Goal: Browse casually: Explore the website without a specific task or goal

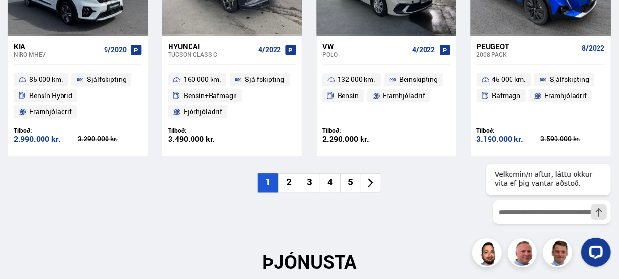
scroll to position [1221, 0]
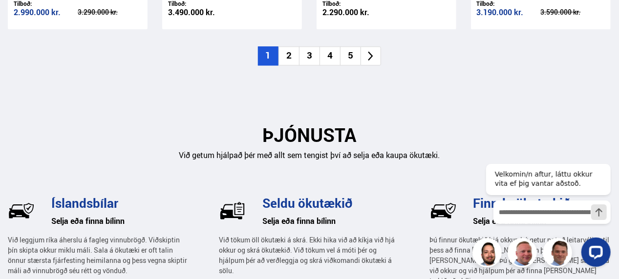
click at [292, 51] on li "2" at bounding box center [288, 55] width 21 height 19
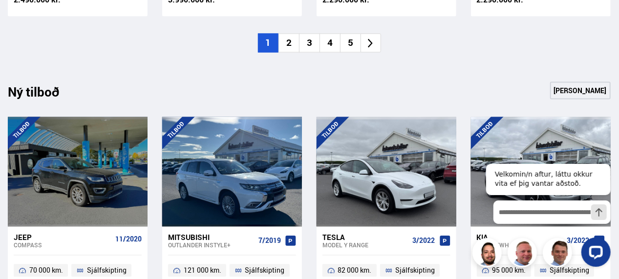
scroll to position [830, 0]
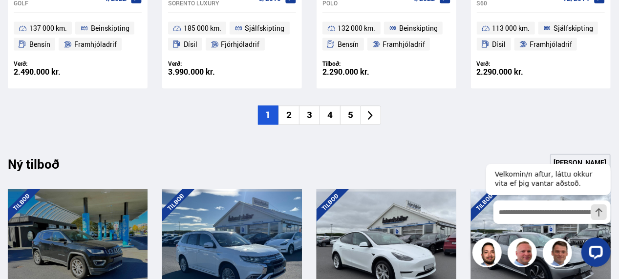
click at [293, 109] on li "2" at bounding box center [288, 115] width 21 height 19
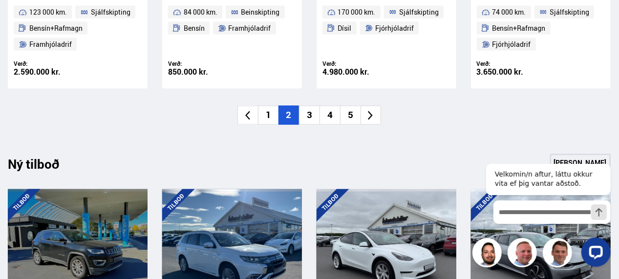
click at [313, 111] on li "3" at bounding box center [309, 115] width 21 height 19
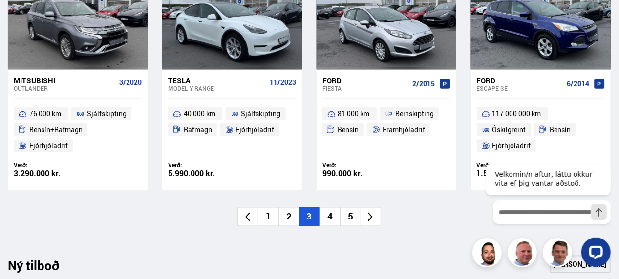
scroll to position [781, 0]
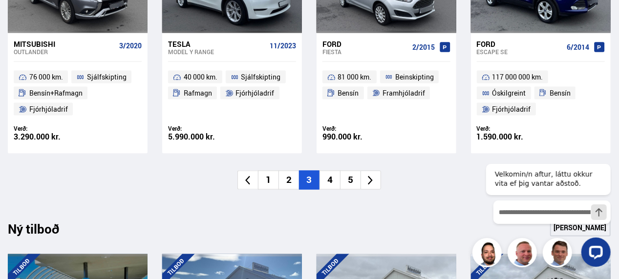
click at [331, 177] on li "4" at bounding box center [329, 180] width 21 height 19
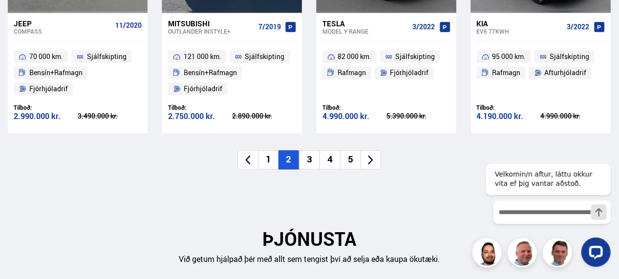
scroll to position [1172, 0]
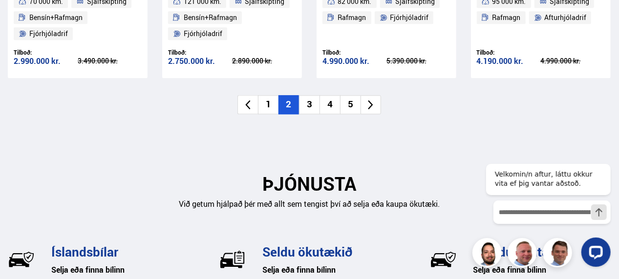
click at [311, 104] on li "3" at bounding box center [309, 104] width 21 height 19
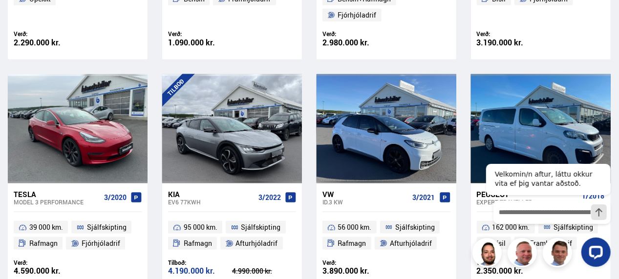
scroll to position [781, 0]
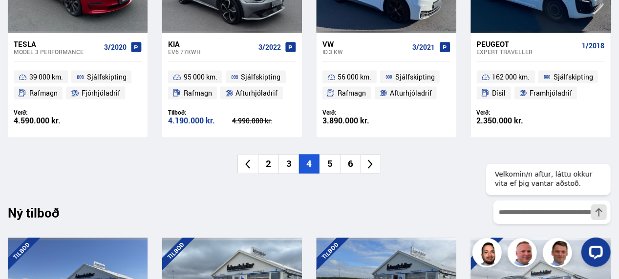
click at [327, 161] on li "5" at bounding box center [329, 164] width 21 height 19
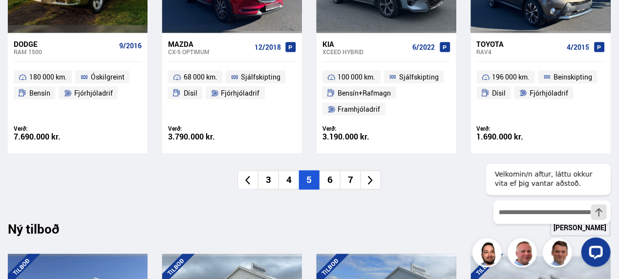
drag, startPoint x: 193, startPoint y: 57, endPoint x: 160, endPoint y: 164, distance: 112.4
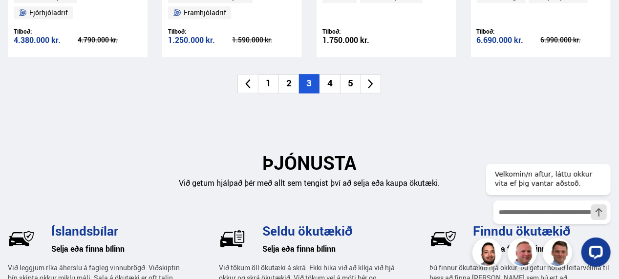
scroll to position [1221, 0]
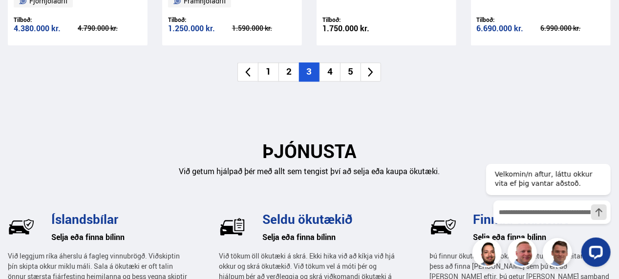
click at [333, 71] on li "4" at bounding box center [329, 71] width 21 height 19
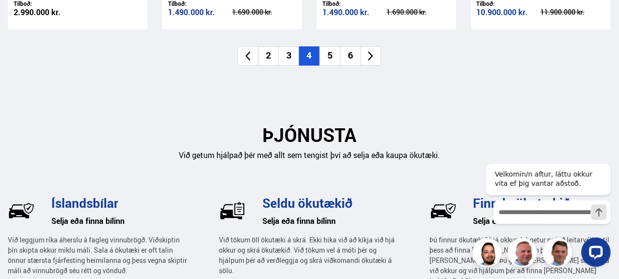
click at [353, 57] on li "6" at bounding box center [350, 55] width 21 height 19
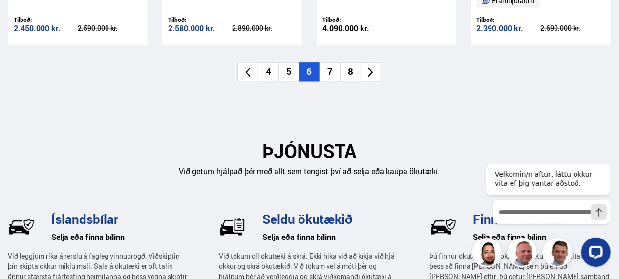
click at [335, 72] on li "7" at bounding box center [329, 71] width 21 height 19
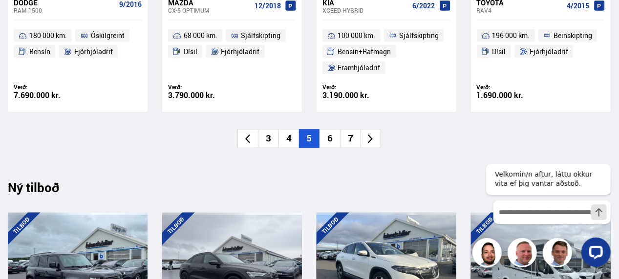
scroll to position [830, 0]
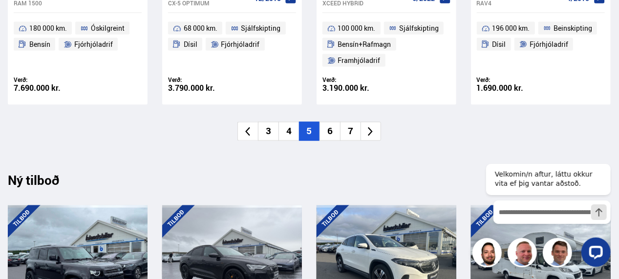
click at [332, 130] on li "6" at bounding box center [329, 131] width 21 height 19
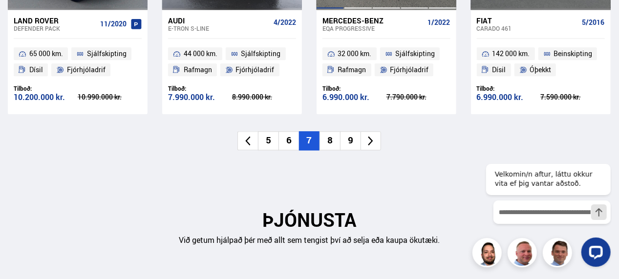
scroll to position [1123, 0]
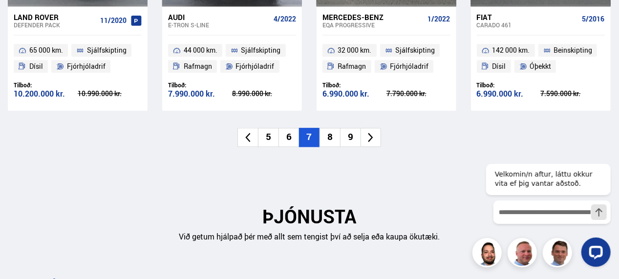
click at [331, 131] on li "8" at bounding box center [329, 137] width 21 height 19
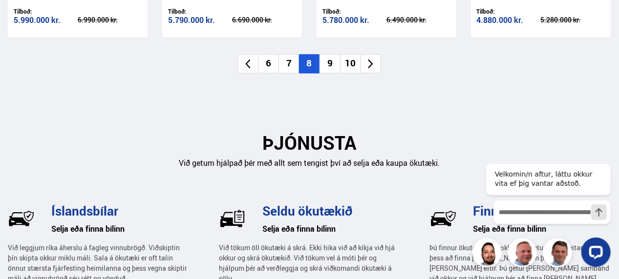
scroll to position [1221, 0]
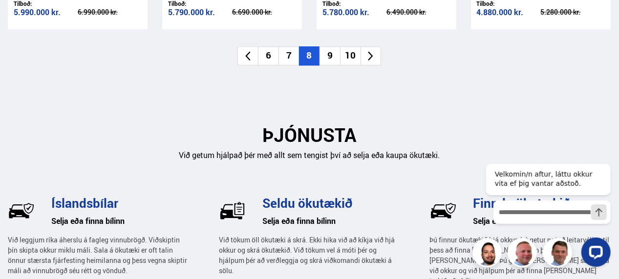
click at [330, 55] on li "9" at bounding box center [329, 55] width 21 height 19
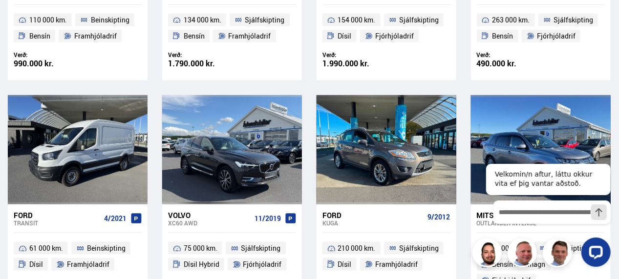
scroll to position [586, 0]
